Goal: Information Seeking & Learning: Learn about a topic

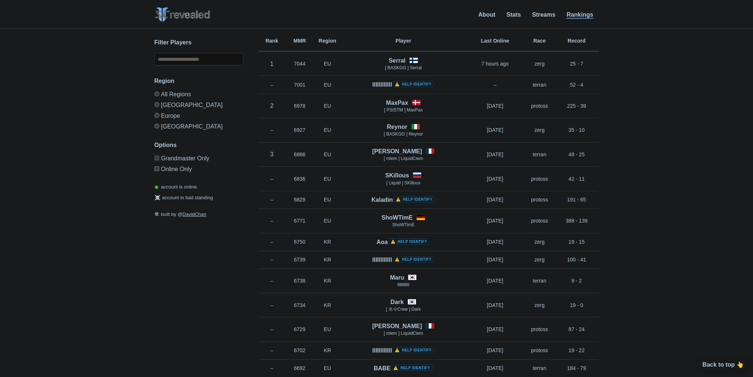
click at [182, 107] on label "[GEOGRAPHIC_DATA]" at bounding box center [199, 104] width 89 height 11
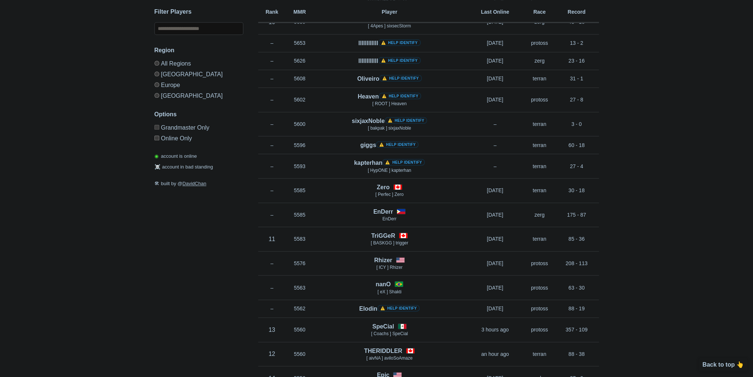
scroll to position [1112, 0]
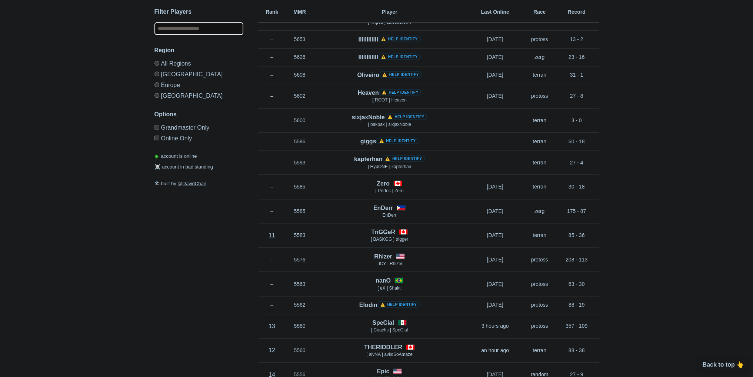
click at [184, 30] on input "text" at bounding box center [199, 28] width 89 height 13
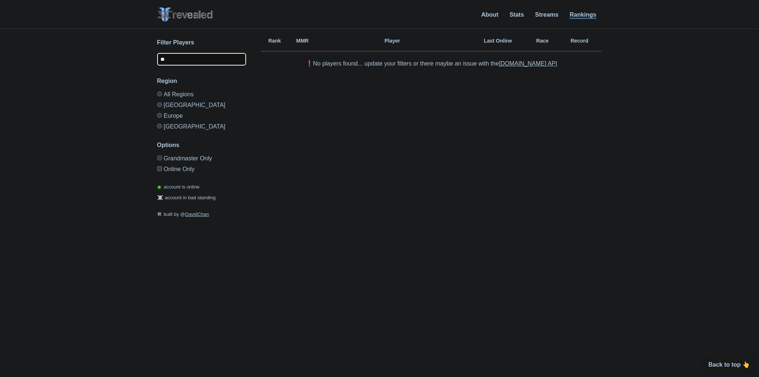
type input "*"
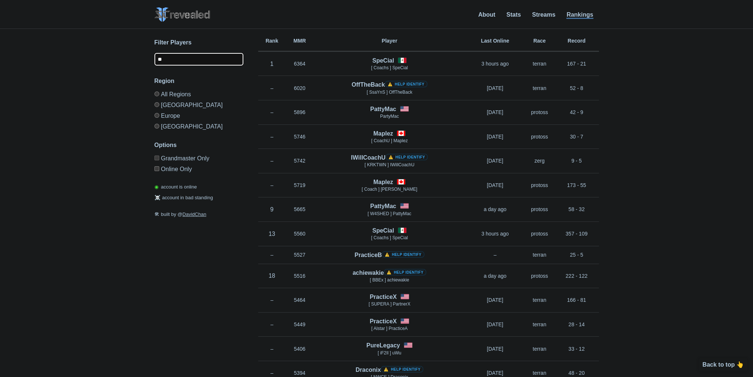
type input "*"
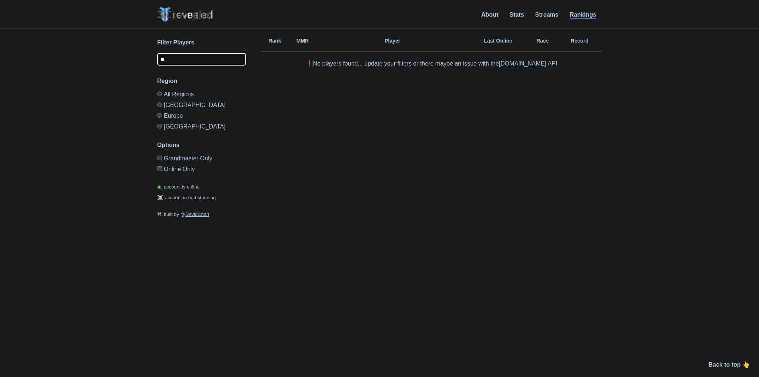
type input "*"
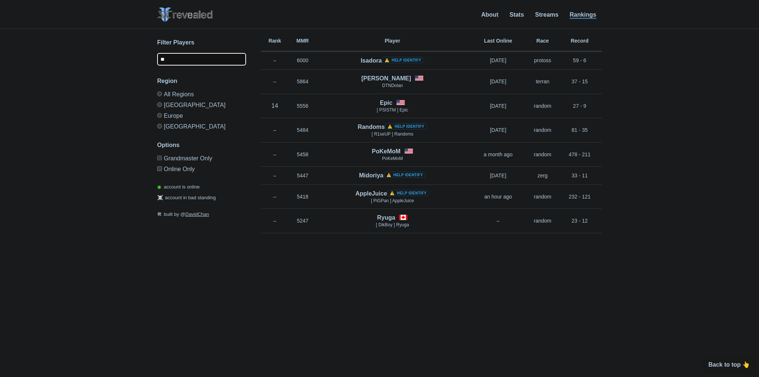
type input "*"
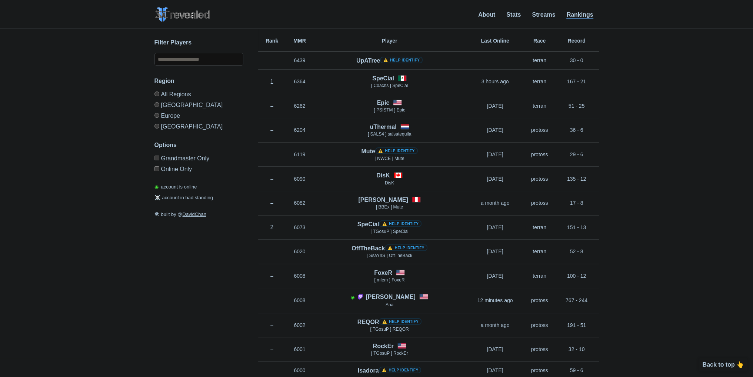
click at [173, 93] on label "All Regions" at bounding box center [199, 96] width 89 height 8
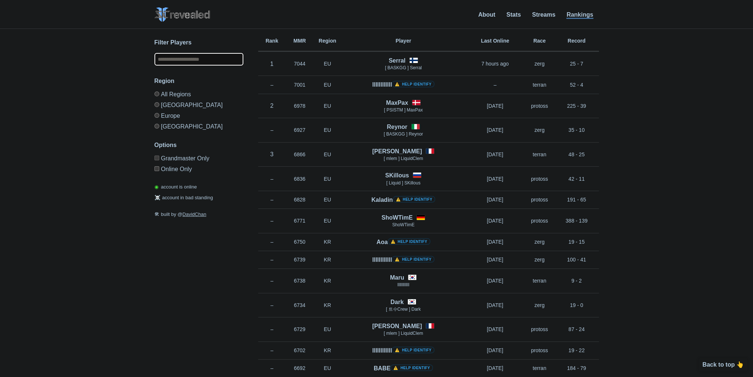
click at [176, 62] on input "text" at bounding box center [199, 59] width 89 height 13
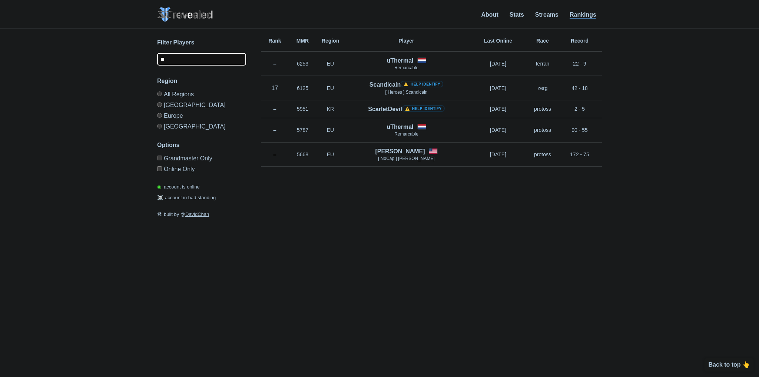
type input "*"
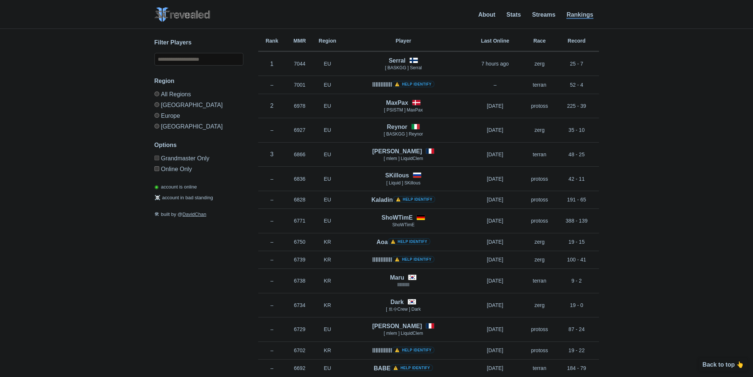
click at [170, 104] on label "[GEOGRAPHIC_DATA]" at bounding box center [199, 104] width 89 height 11
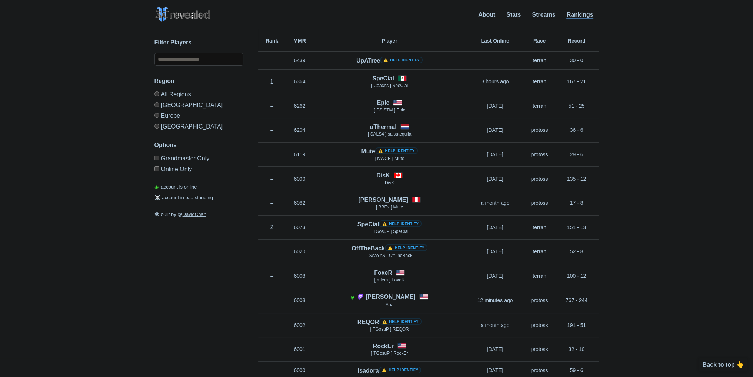
click at [169, 169] on label "Online Only" at bounding box center [199, 167] width 89 height 9
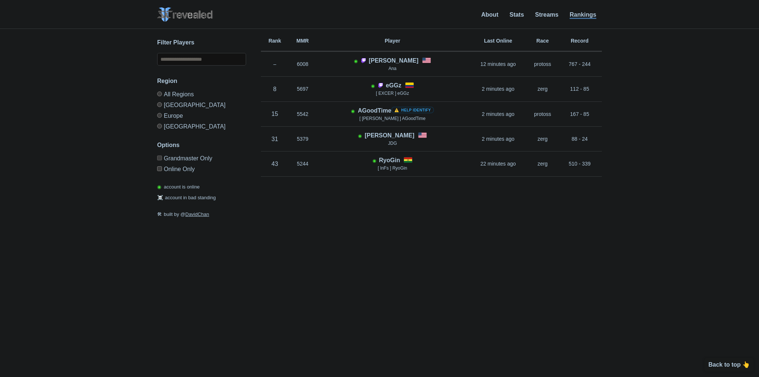
click at [169, 169] on label "Online Only" at bounding box center [201, 167] width 89 height 9
